Goal: Task Accomplishment & Management: Manage account settings

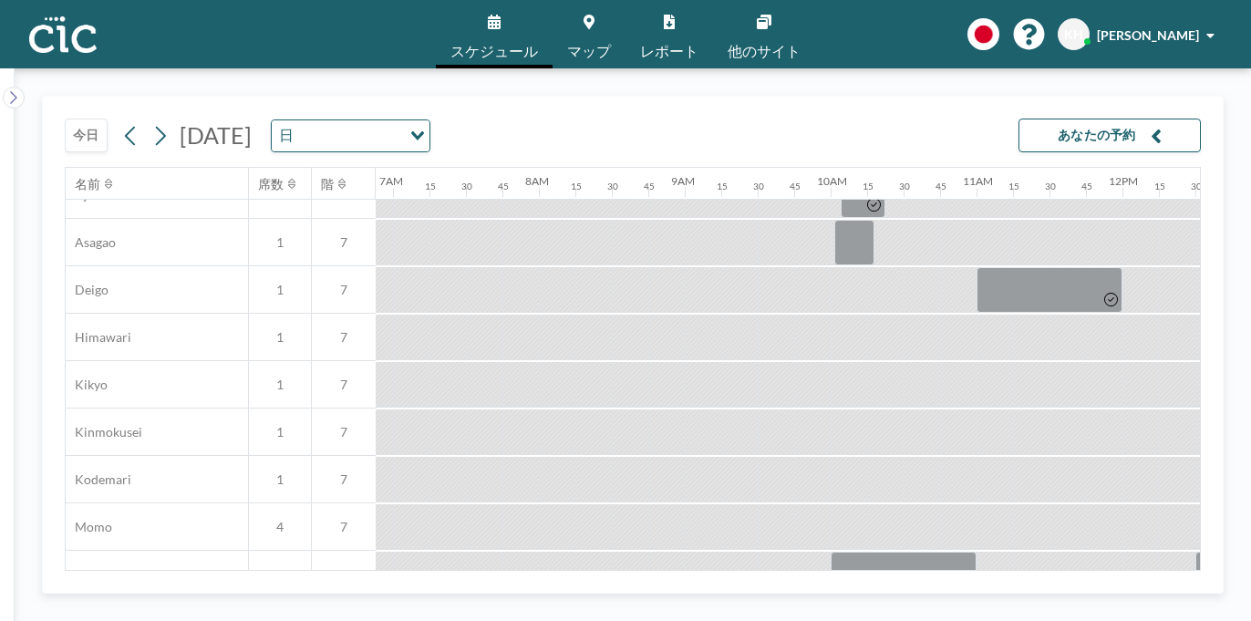
scroll to position [596, 1004]
click at [156, 126] on icon at bounding box center [161, 135] width 10 height 19
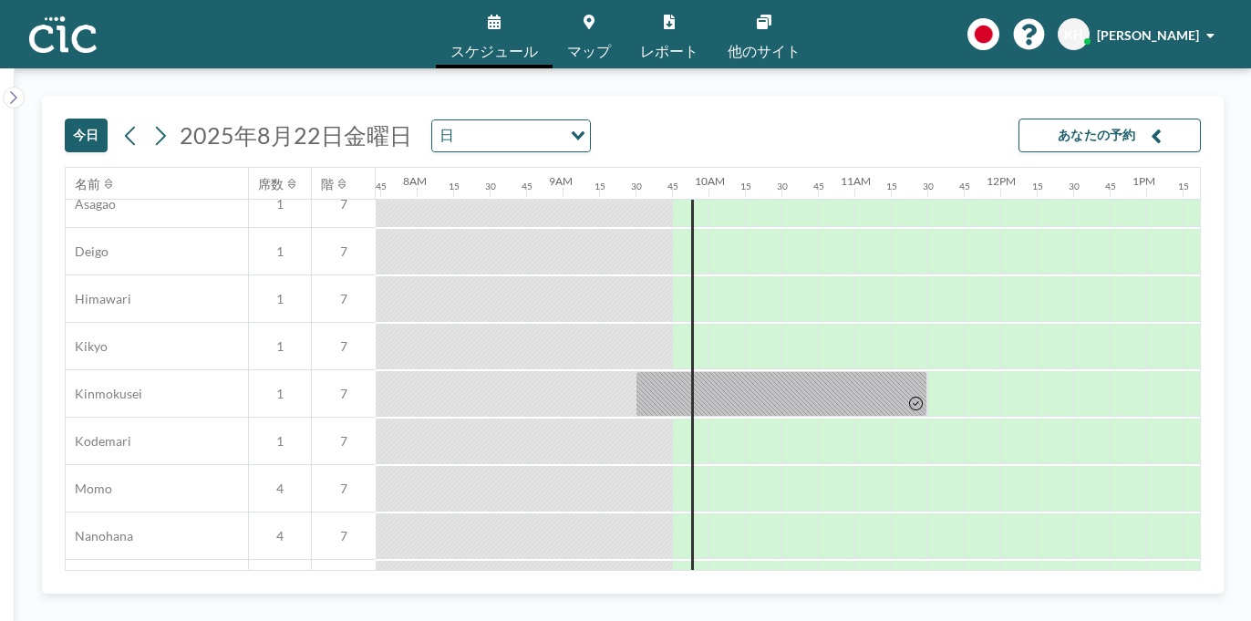
scroll to position [633, 1126]
click at [596, 6] on link "マップ" at bounding box center [588, 34] width 73 height 68
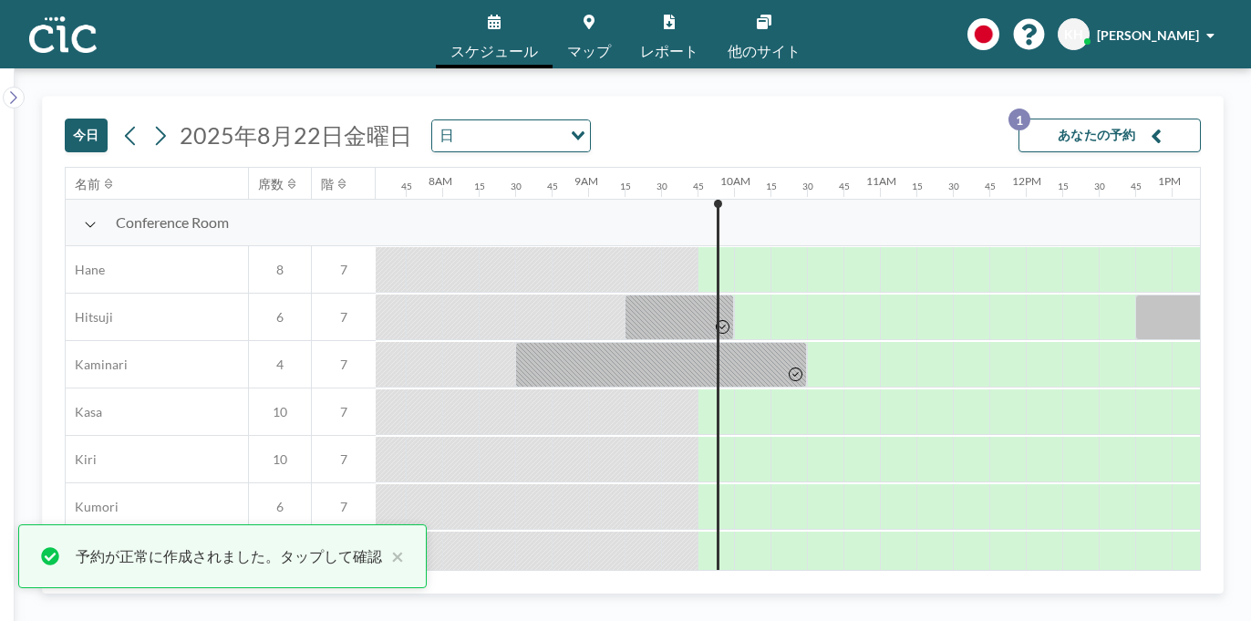
scroll to position [0, 1126]
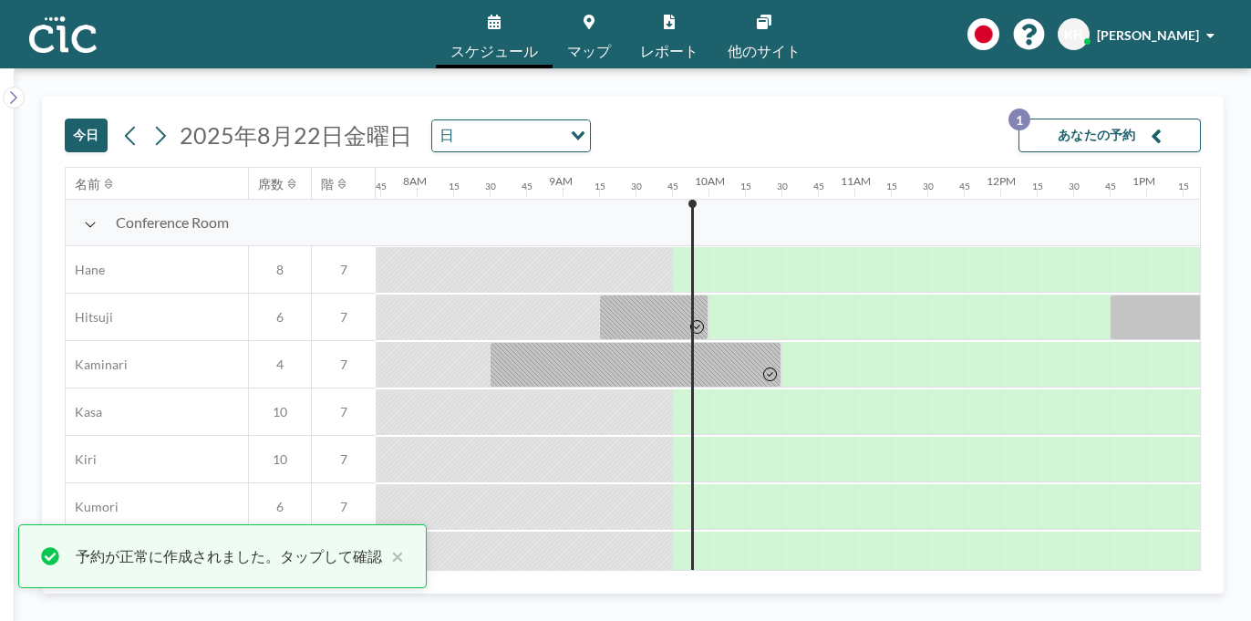
click at [1165, 118] on button "あなたの予約 1" at bounding box center [1109, 135] width 182 height 34
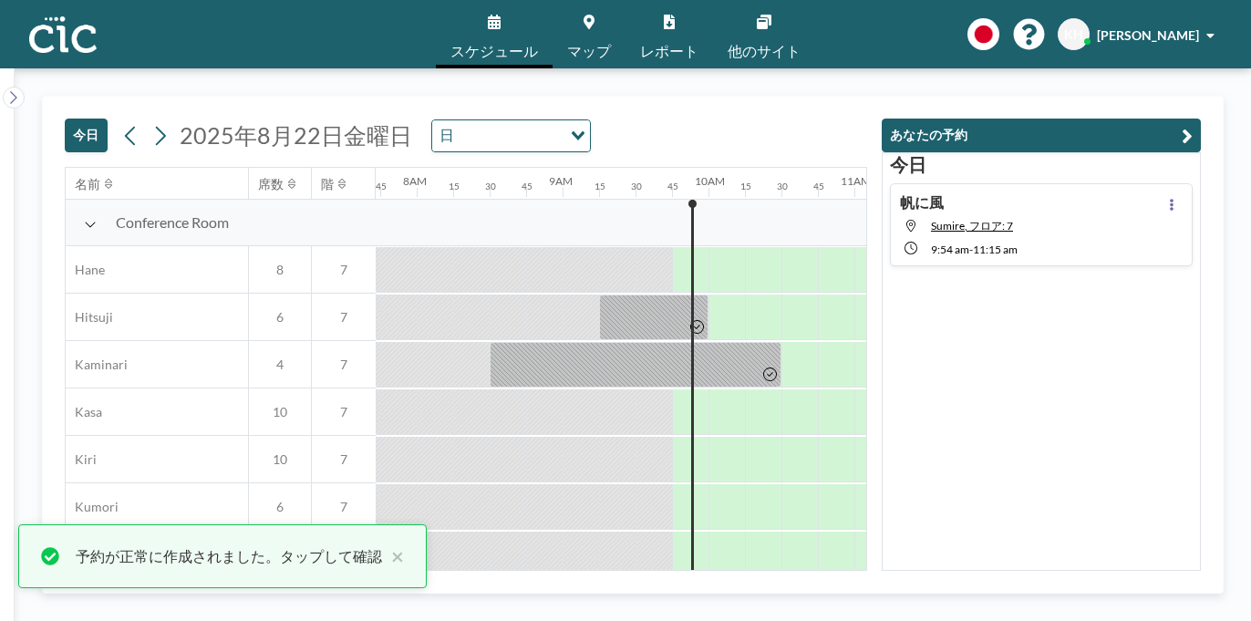
click at [1099, 183] on div "帆に風 Sumire, フロア: 7 9:54 AM - 11:15 AM" at bounding box center [1041, 224] width 303 height 83
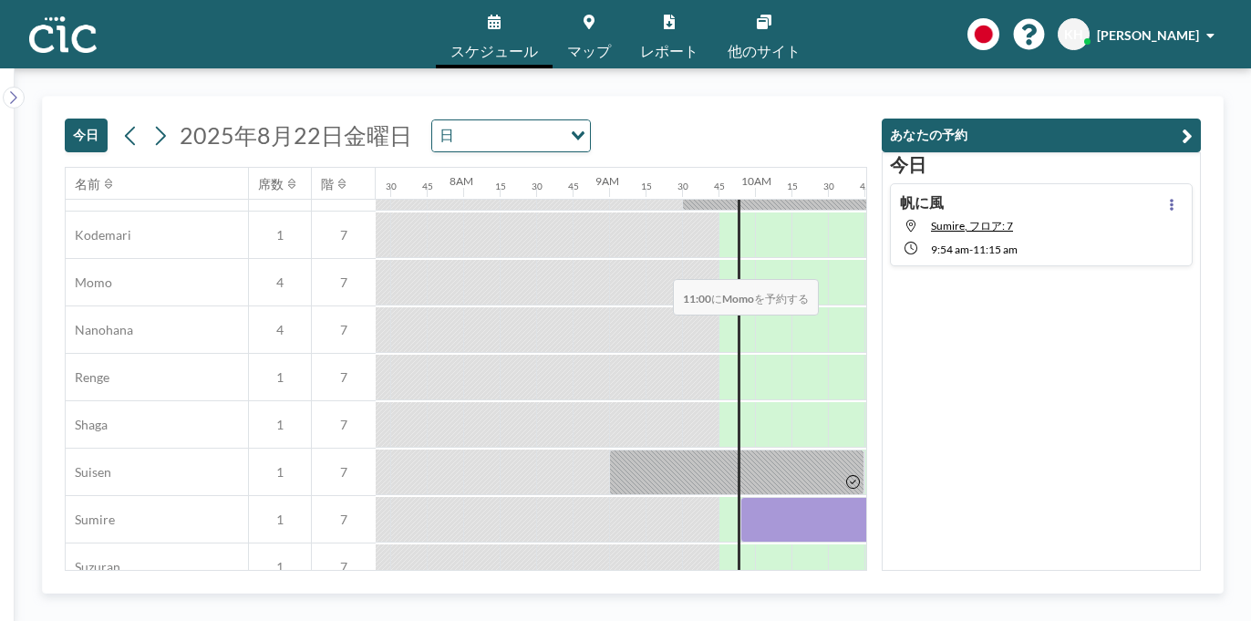
scroll to position [876, 1126]
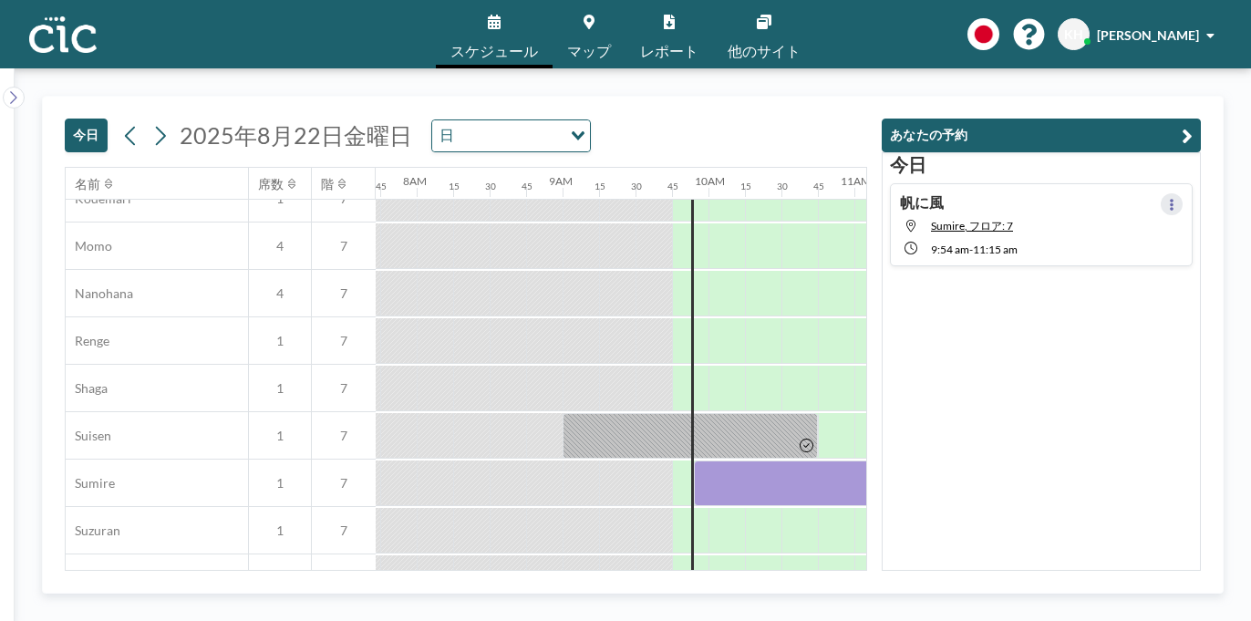
click at [1182, 193] on button at bounding box center [1171, 204] width 22 height 22
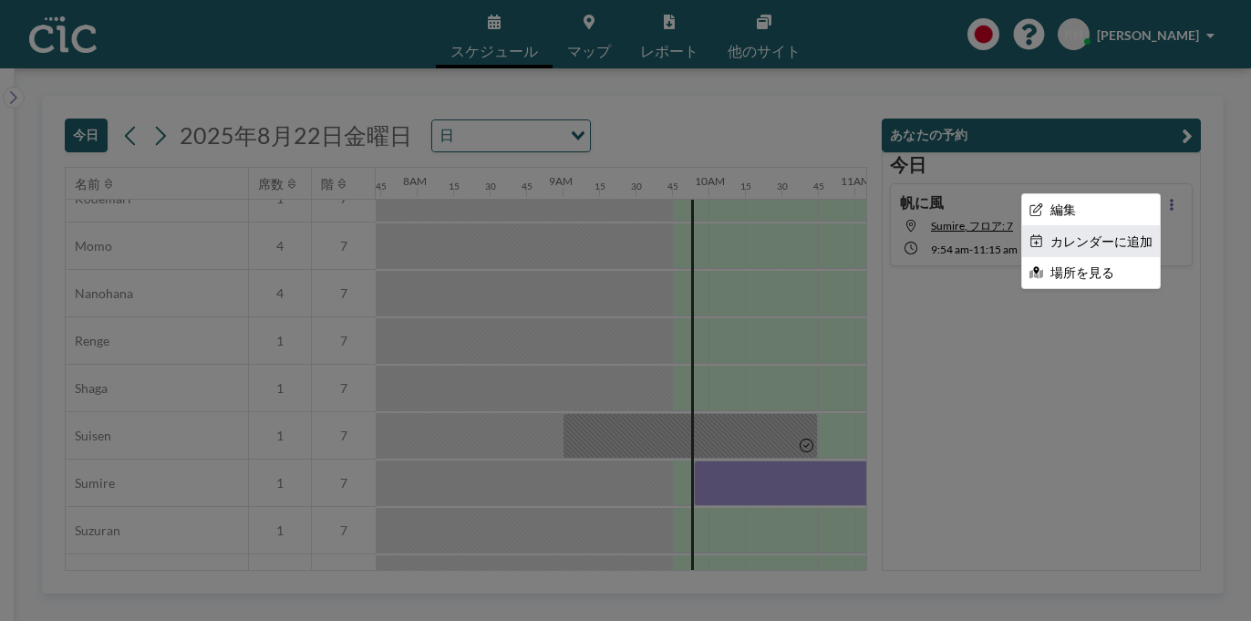
click at [1107, 226] on li "カレンダーに追加" at bounding box center [1091, 241] width 138 height 31
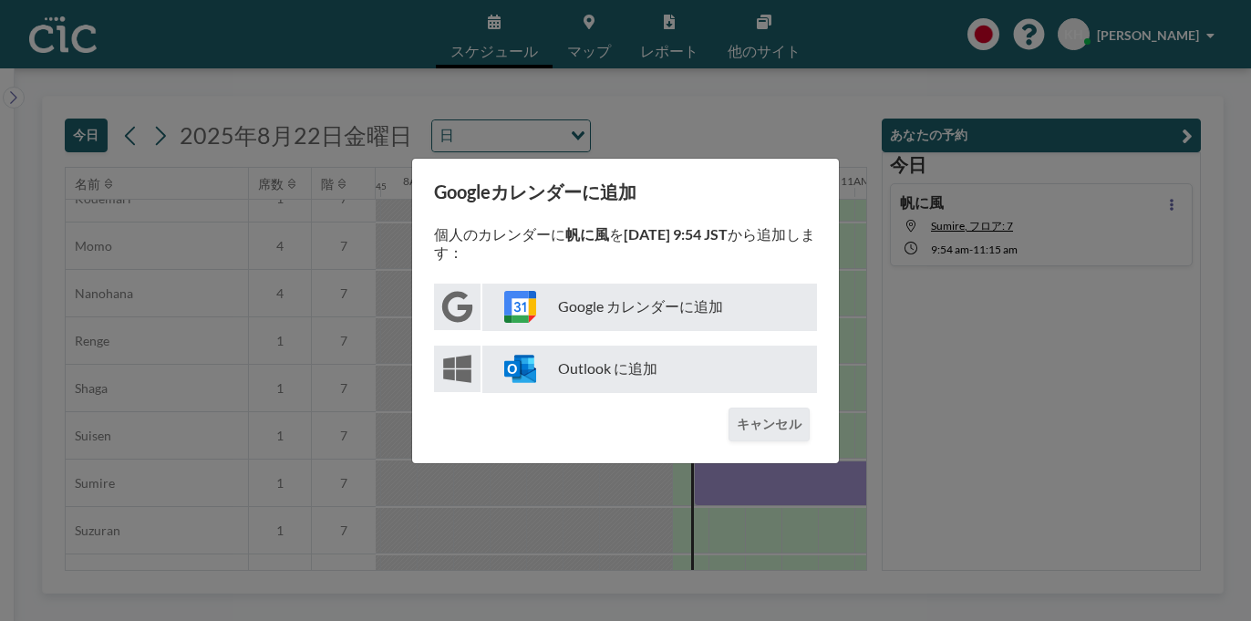
click at [675, 301] on p "Google カレンダーに追加" at bounding box center [649, 306] width 335 height 47
